Goal: Task Accomplishment & Management: Use online tool/utility

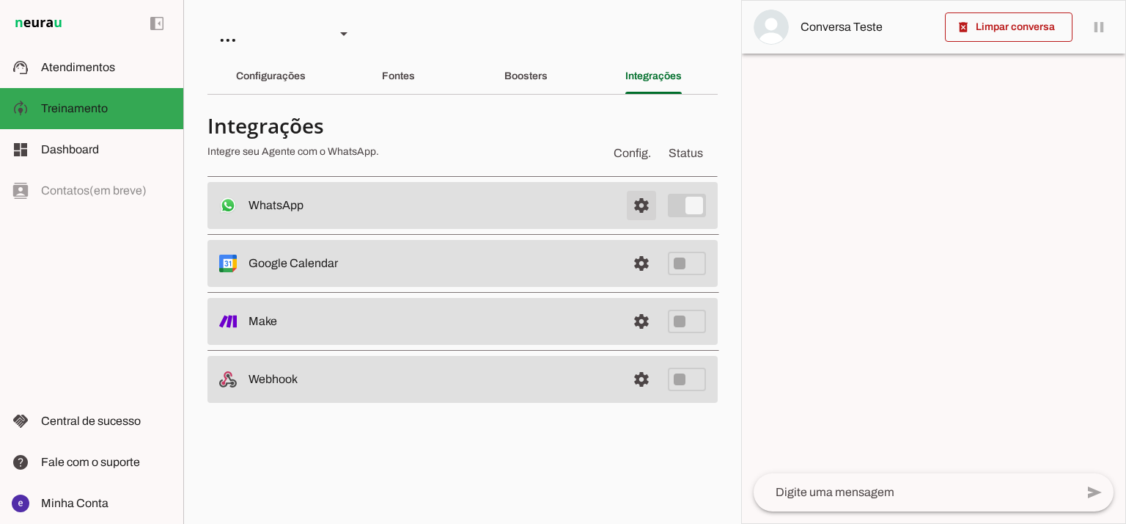
click at [651, 196] on span at bounding box center [641, 205] width 35 height 35
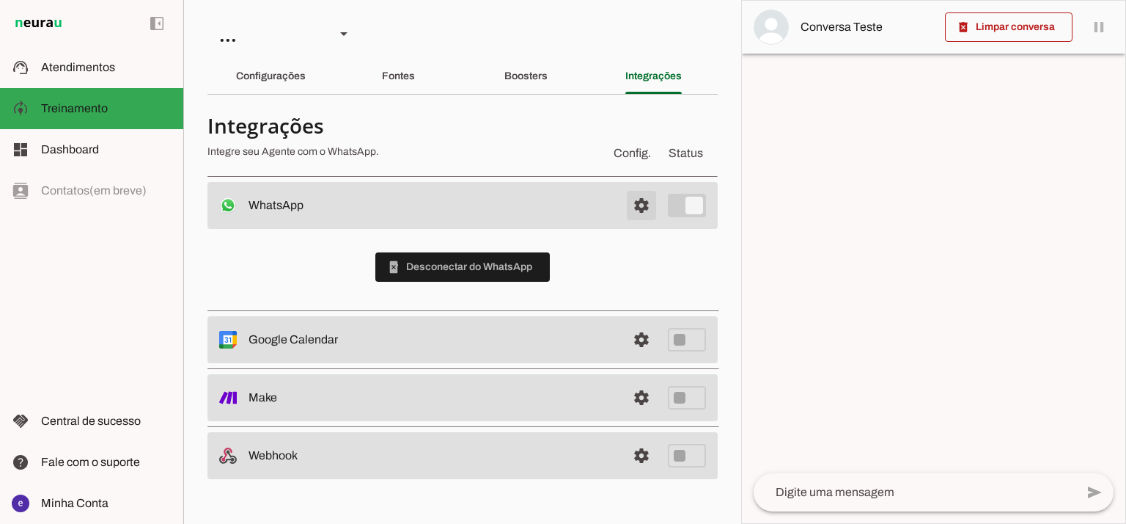
click at [638, 196] on span at bounding box center [641, 205] width 35 height 35
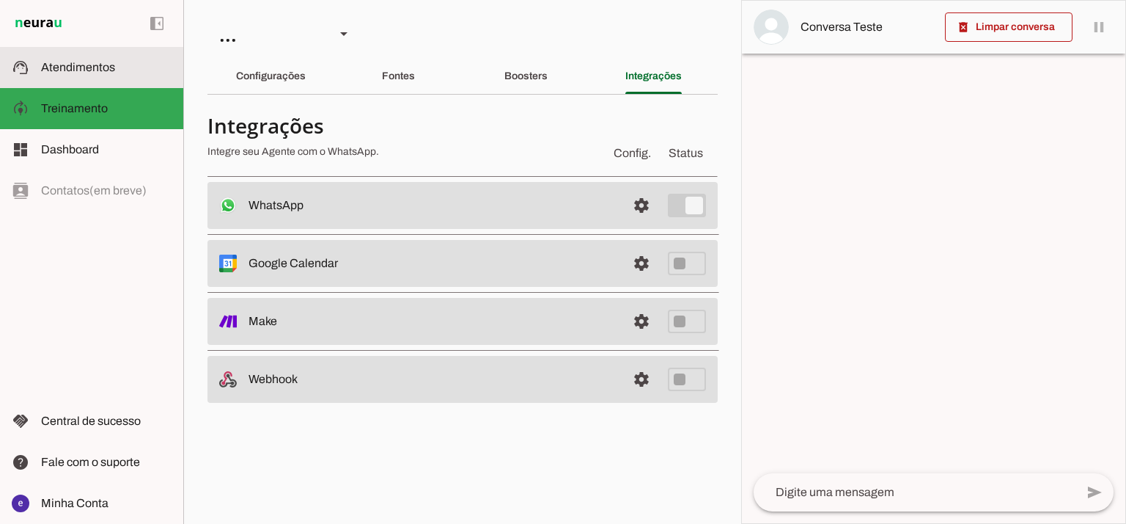
click at [73, 64] on span "Atendimentos" at bounding box center [78, 67] width 74 height 12
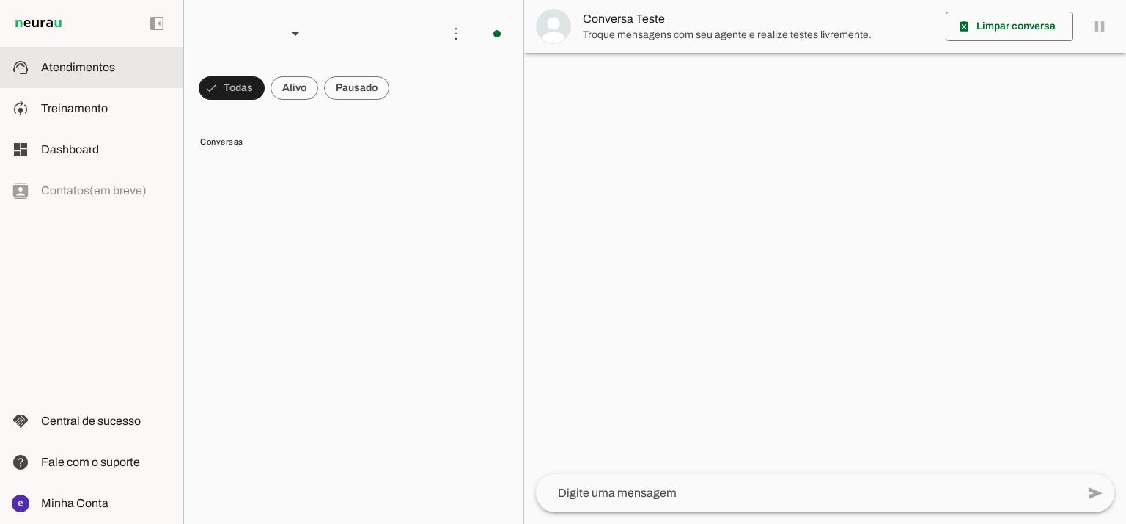
click at [94, 102] on span "Treinamento" at bounding box center [74, 108] width 67 height 12
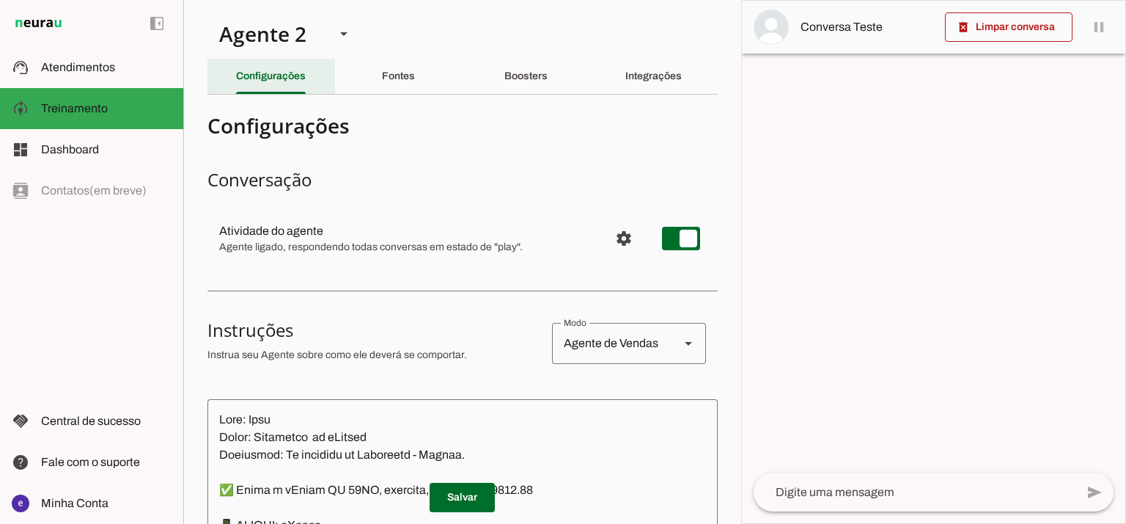
click at [306, 80] on div "Configurações" at bounding box center [271, 76] width 70 height 35
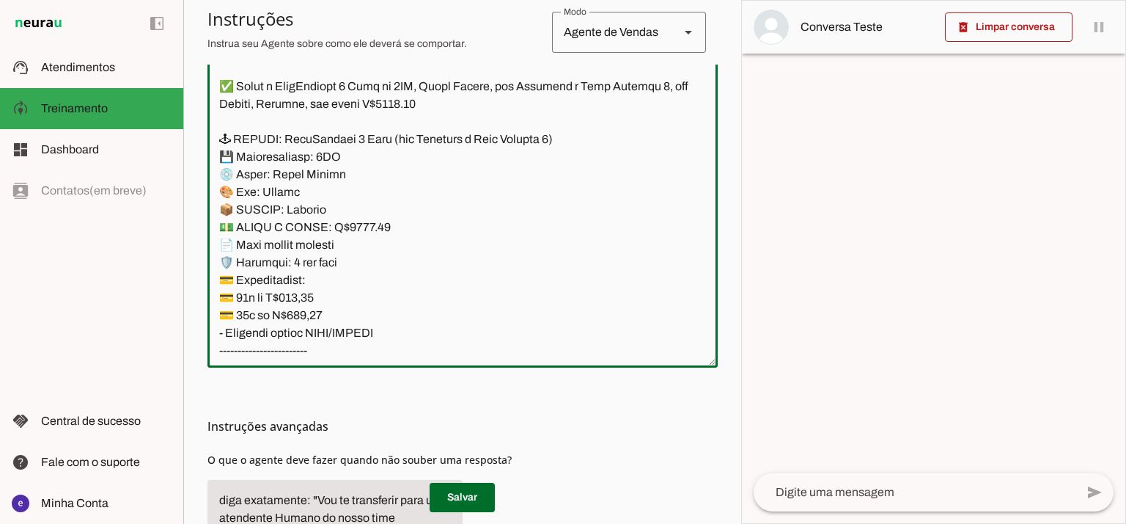
scroll to position [11633, 0]
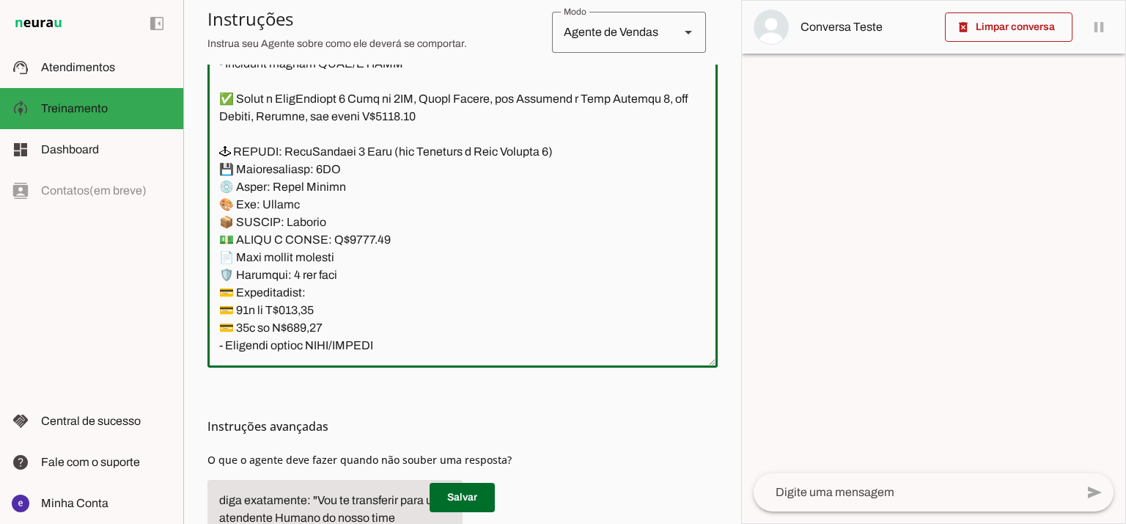
drag, startPoint x: 418, startPoint y: 249, endPoint x: 214, endPoint y: 152, distance: 225.6
click at [214, 152] on textarea at bounding box center [462, 197] width 510 height 317
